Goal: Task Accomplishment & Management: Manage account settings

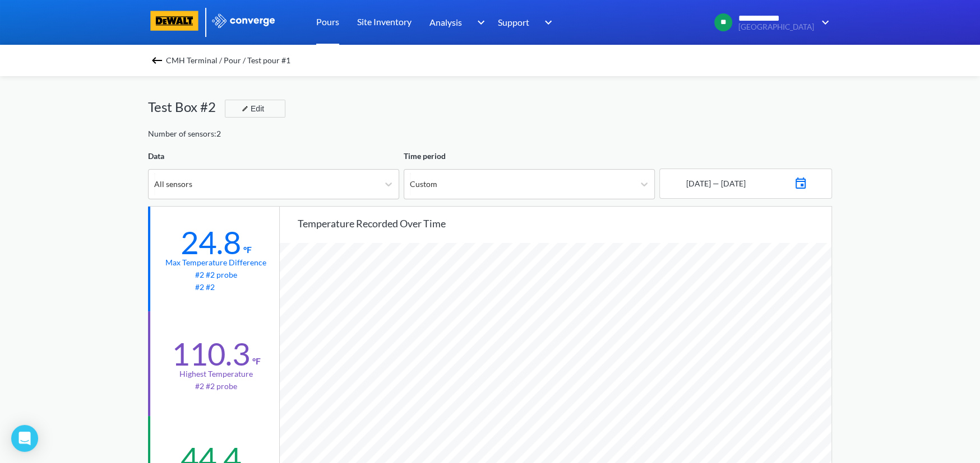
scroll to position [938, 979]
click at [170, 63] on span "CMH Terminal / Pour / Test pour #1" at bounding box center [228, 61] width 124 height 16
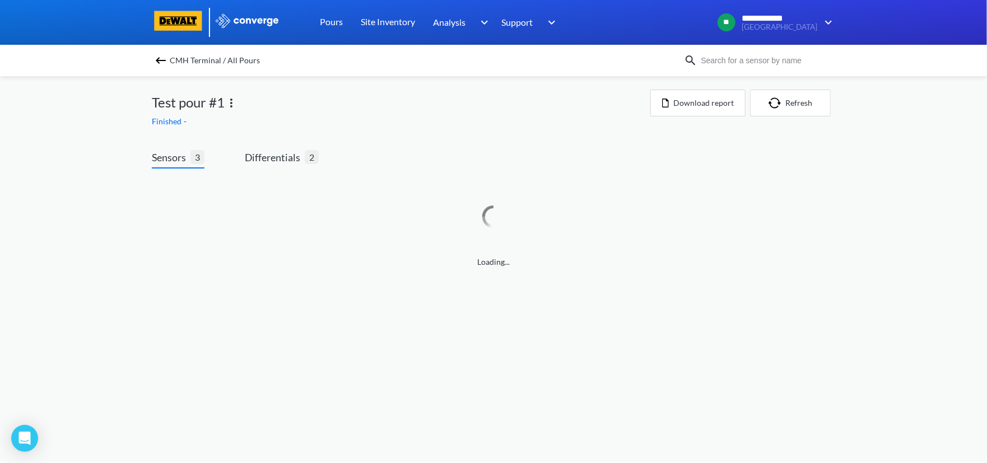
click at [166, 60] on img at bounding box center [160, 60] width 13 height 13
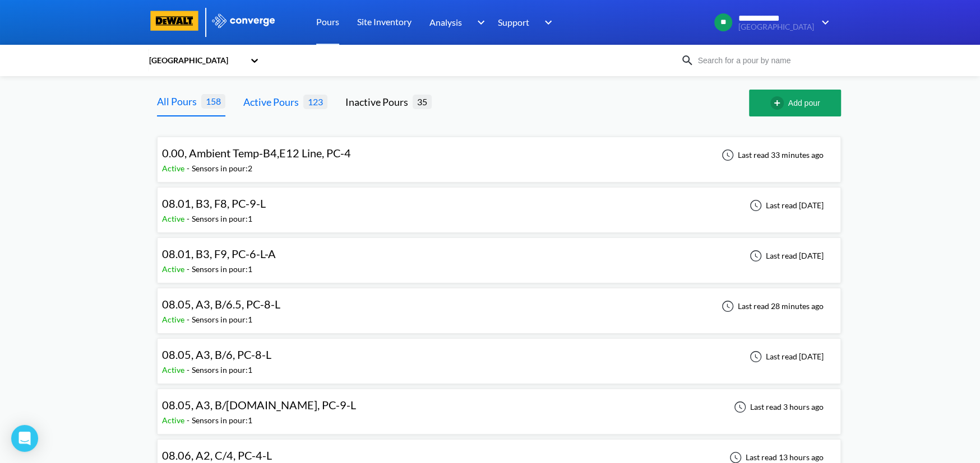
click at [280, 102] on div "Active Pours" at bounding box center [273, 102] width 60 height 16
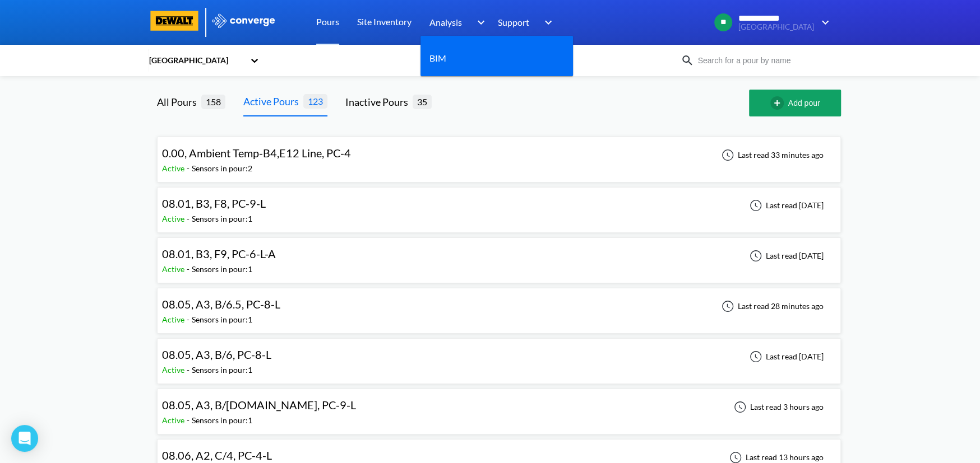
click at [436, 21] on span "Analysis" at bounding box center [445, 22] width 33 height 14
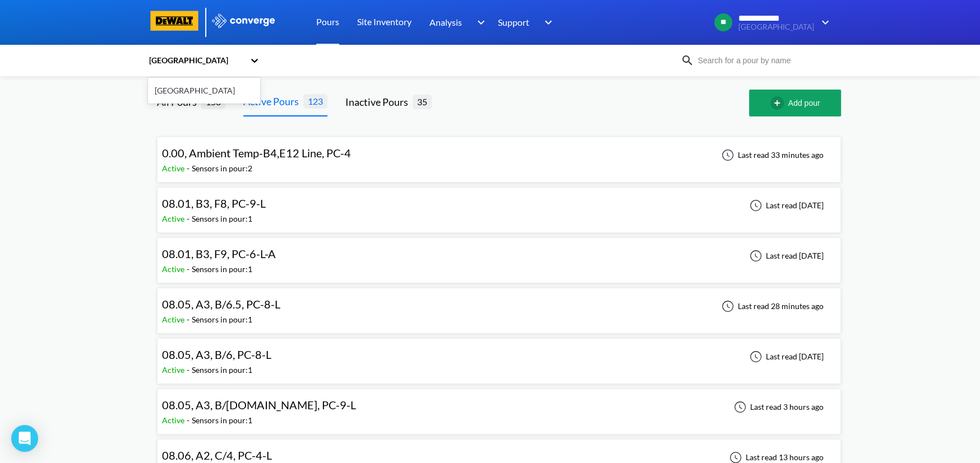
click at [257, 58] on icon at bounding box center [254, 60] width 11 height 11
click at [739, 55] on input at bounding box center [762, 60] width 136 height 12
click at [382, 19] on link "Site Inventory" at bounding box center [384, 22] width 54 height 45
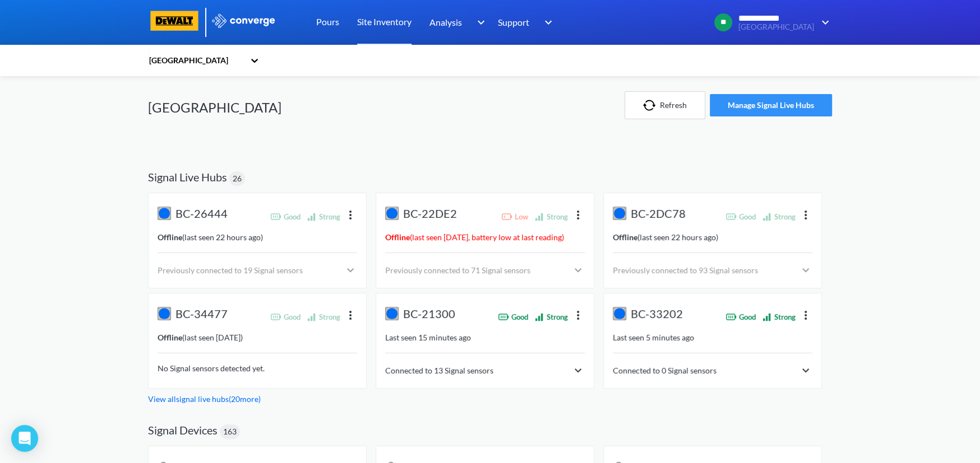
click at [751, 103] on button "Manage Signal Live Hubs" at bounding box center [770, 105] width 122 height 22
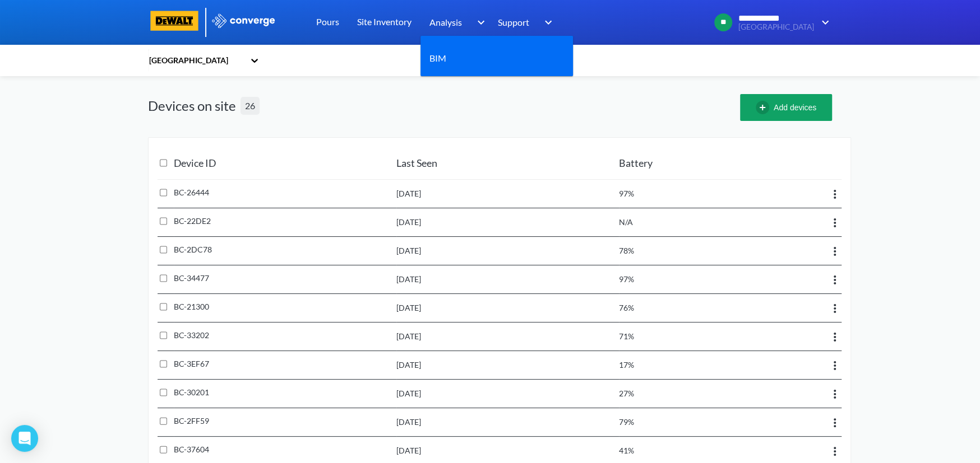
click at [452, 24] on span "Analysis" at bounding box center [445, 22] width 33 height 14
click at [477, 20] on img at bounding box center [479, 22] width 18 height 13
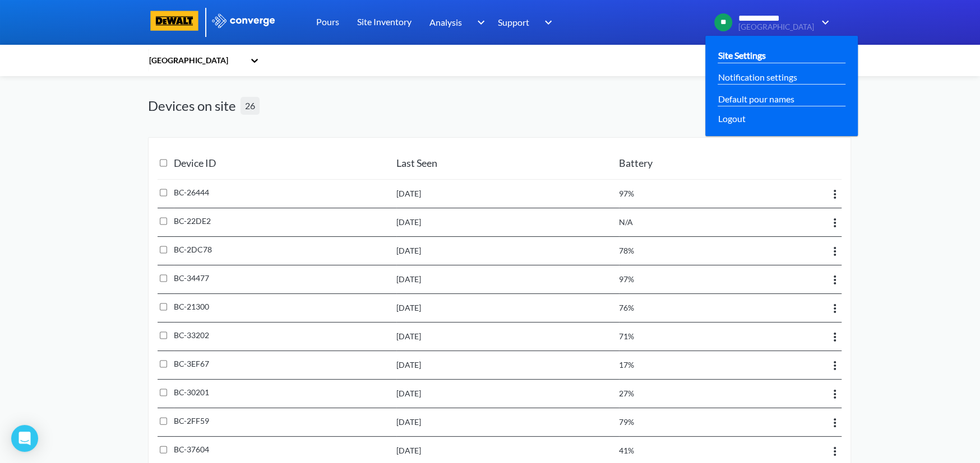
click at [765, 55] on link "Site Settings" at bounding box center [741, 55] width 48 height 14
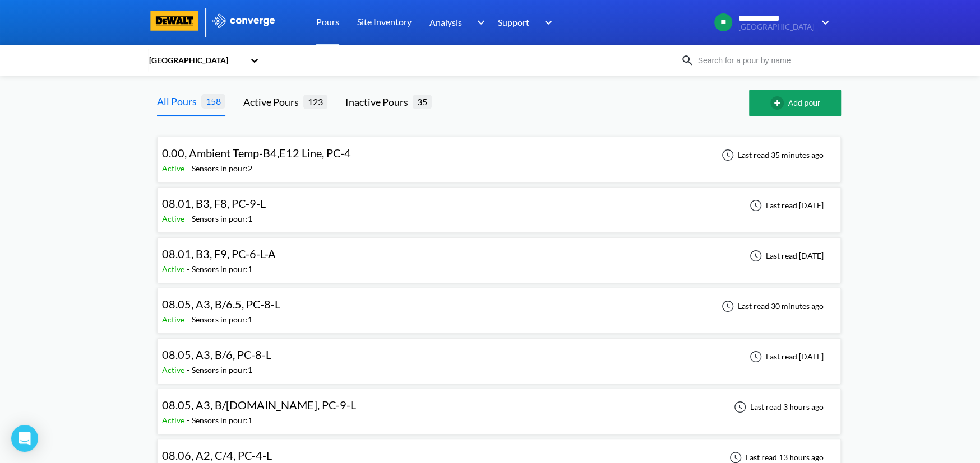
drag, startPoint x: 224, startPoint y: 166, endPoint x: 383, endPoint y: 118, distance: 166.7
click at [330, 20] on link "Pours" at bounding box center [327, 22] width 23 height 45
click at [370, 18] on link "Site Inventory" at bounding box center [384, 22] width 54 height 45
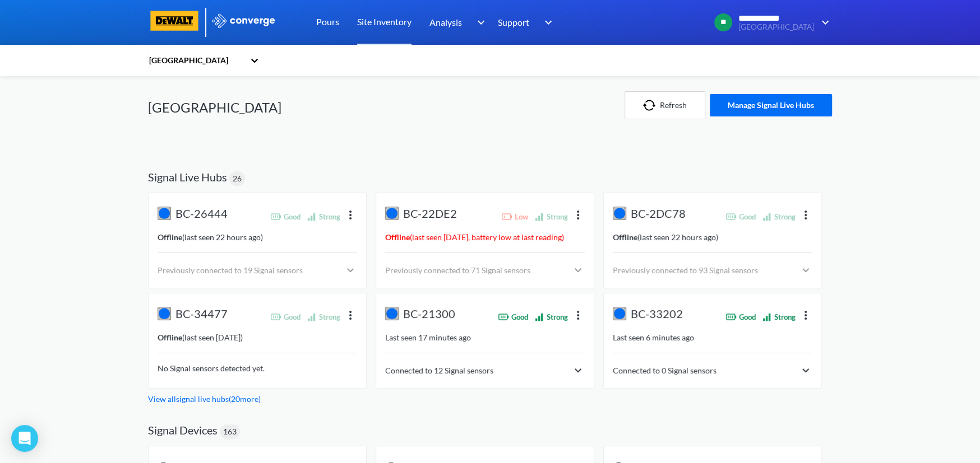
click at [453, 109] on div "Refresh Manage Signal Live Hubs" at bounding box center [642, 105] width 379 height 58
click at [257, 63] on icon at bounding box center [254, 60] width 11 height 11
click at [211, 89] on div "[GEOGRAPHIC_DATA]" at bounding box center [204, 90] width 112 height 21
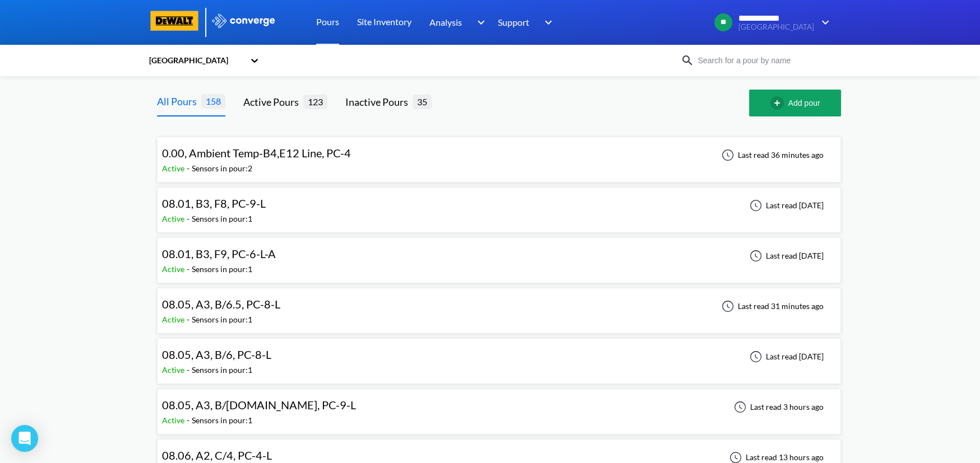
drag, startPoint x: 215, startPoint y: 163, endPoint x: 141, endPoint y: 160, distance: 74.6
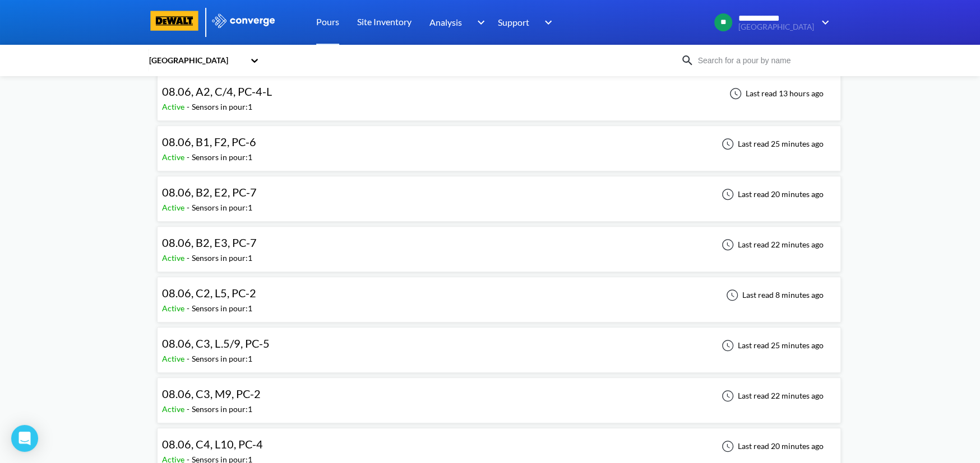
scroll to position [373, 0]
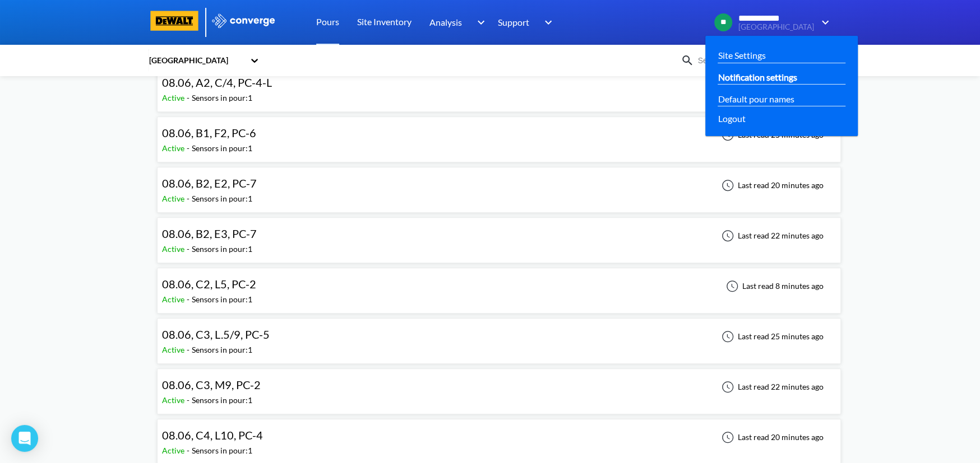
click at [768, 73] on link "Notification settings" at bounding box center [756, 77] width 79 height 14
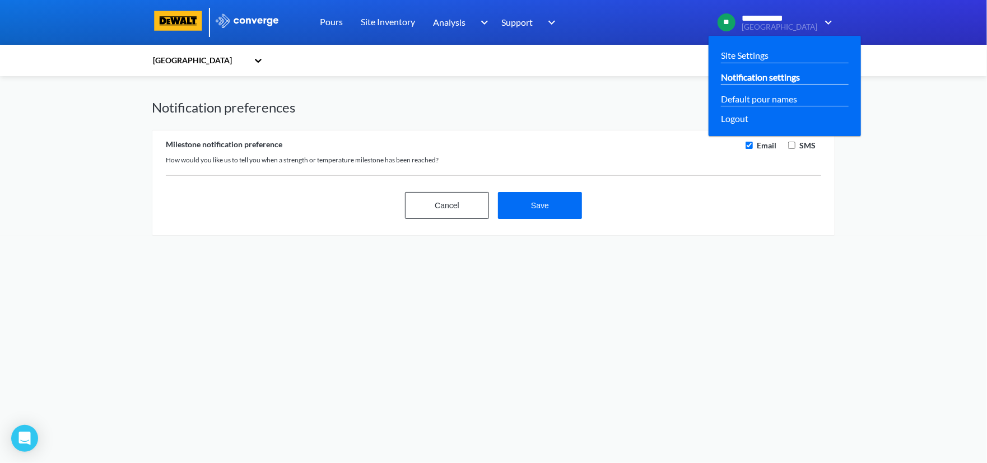
checkbox input "true"
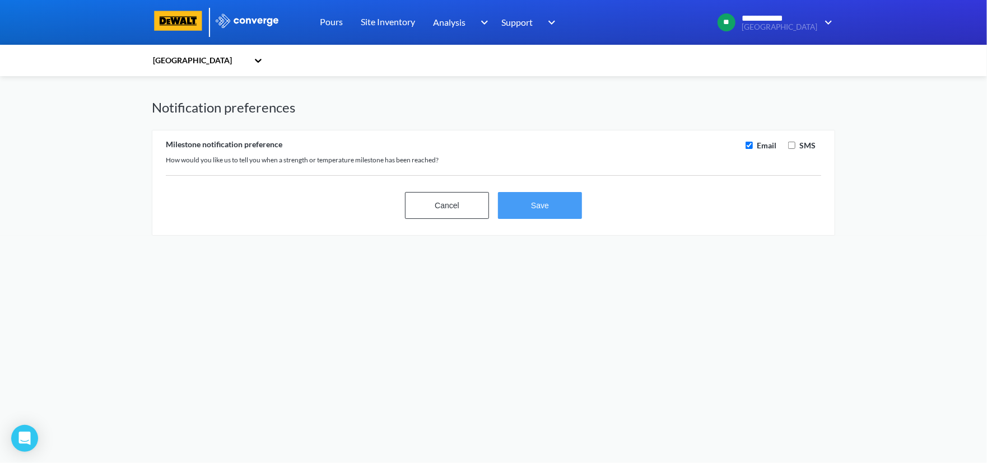
click at [525, 203] on button "Save" at bounding box center [540, 205] width 84 height 27
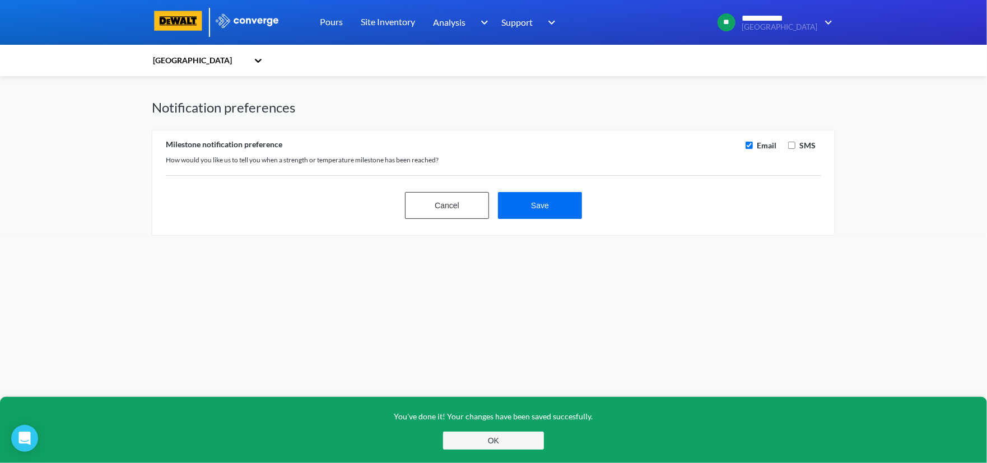
click at [494, 437] on button "OK" at bounding box center [493, 441] width 101 height 18
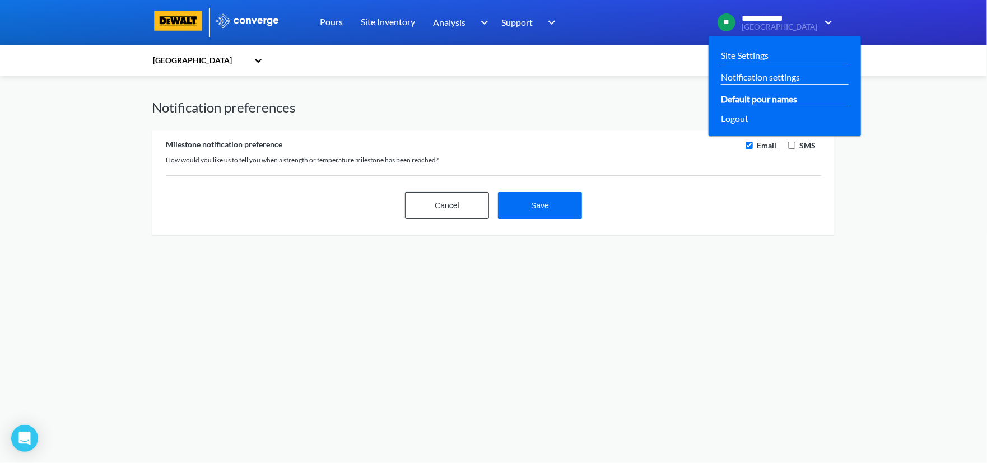
click at [785, 97] on link "Default pour names" at bounding box center [759, 99] width 76 height 14
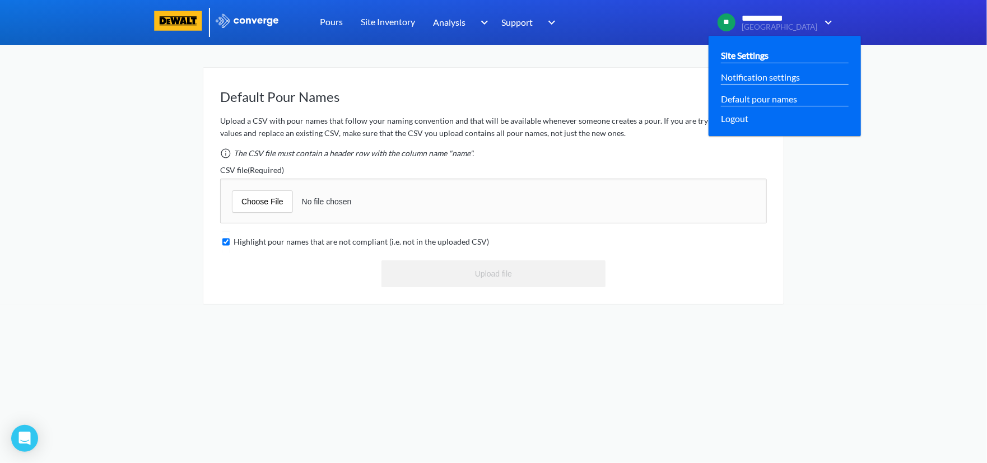
click at [769, 57] on link "Site Settings" at bounding box center [745, 55] width 48 height 14
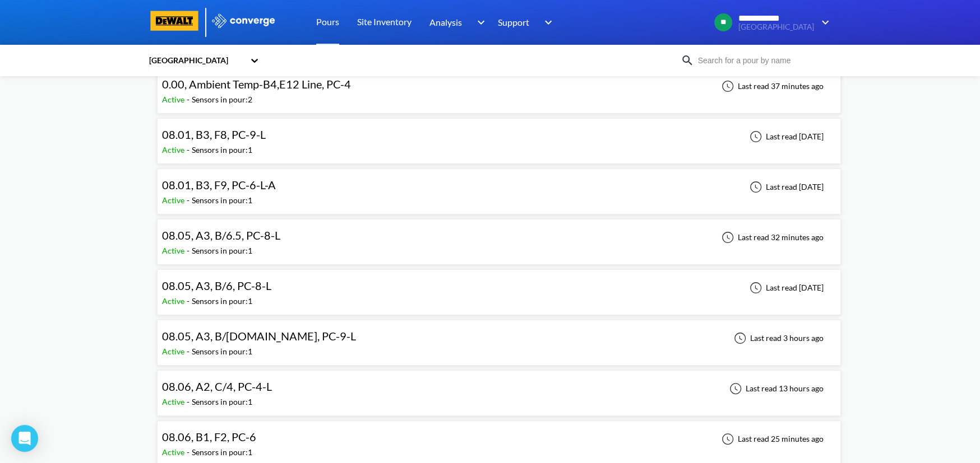
scroll to position [187, 0]
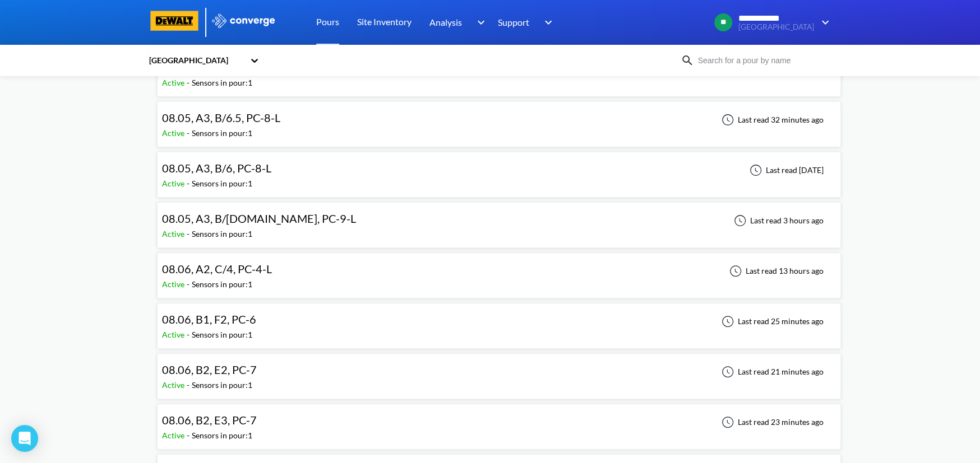
click at [233, 165] on span "08.05, A3, B/6, PC-8-L" at bounding box center [216, 167] width 109 height 13
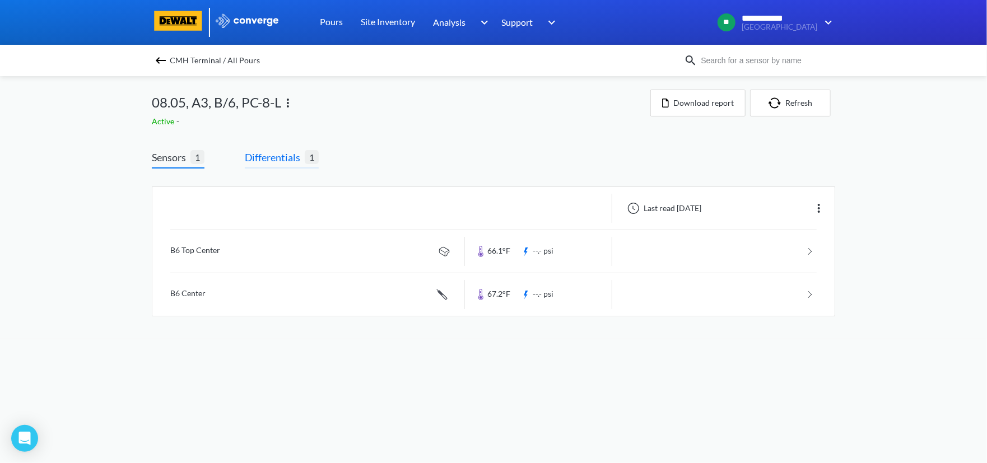
click at [282, 156] on span "Differentials" at bounding box center [275, 158] width 60 height 16
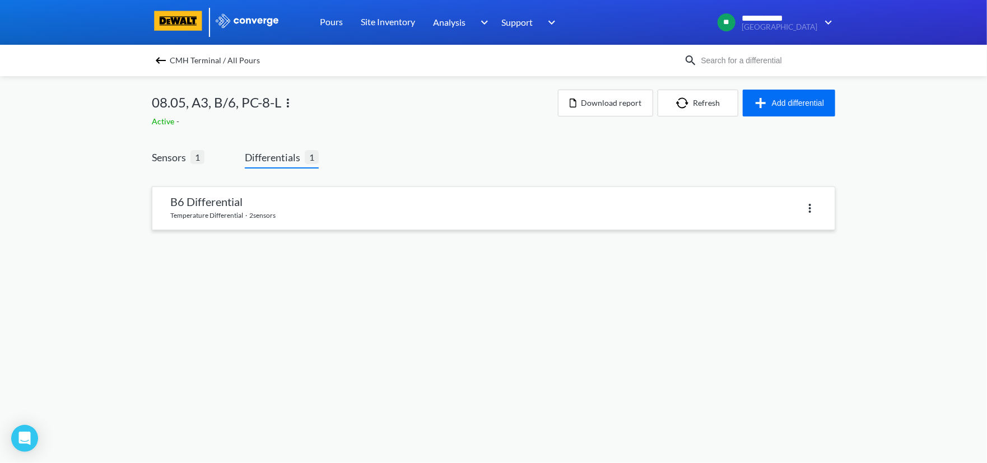
click at [304, 207] on link at bounding box center [493, 208] width 683 height 43
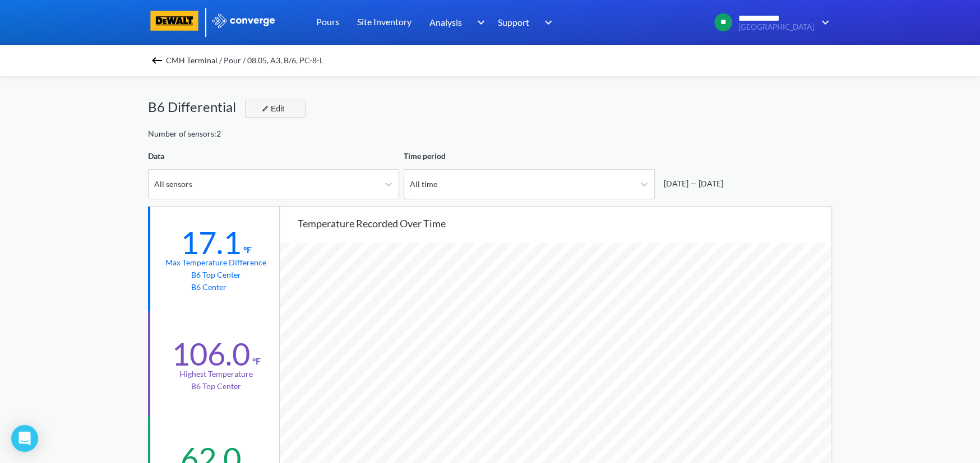
click at [279, 107] on div "Edit" at bounding box center [271, 108] width 29 height 13
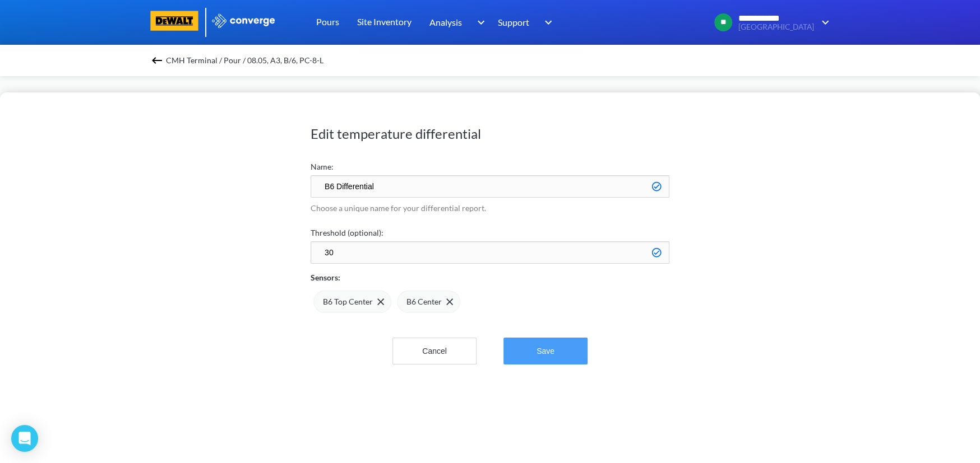
click at [536, 348] on button "Save" at bounding box center [545, 351] width 84 height 27
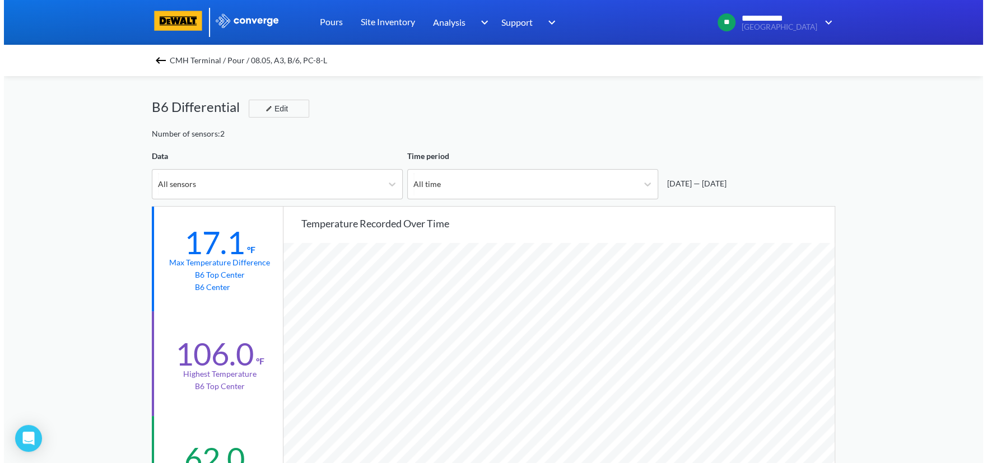
scroll to position [938, 979]
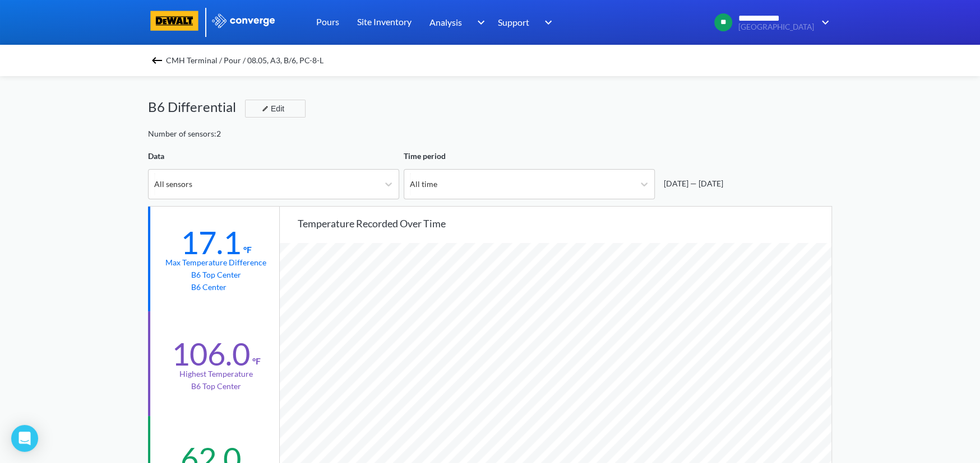
click at [164, 60] on img at bounding box center [156, 60] width 13 height 13
